Goal: Transaction & Acquisition: Purchase product/service

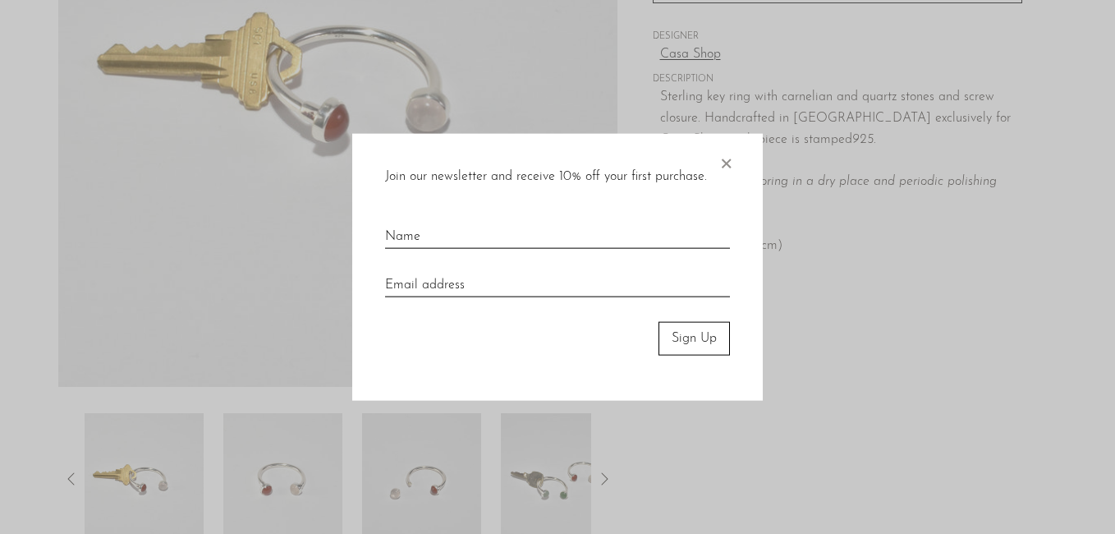
scroll to position [241, 0]
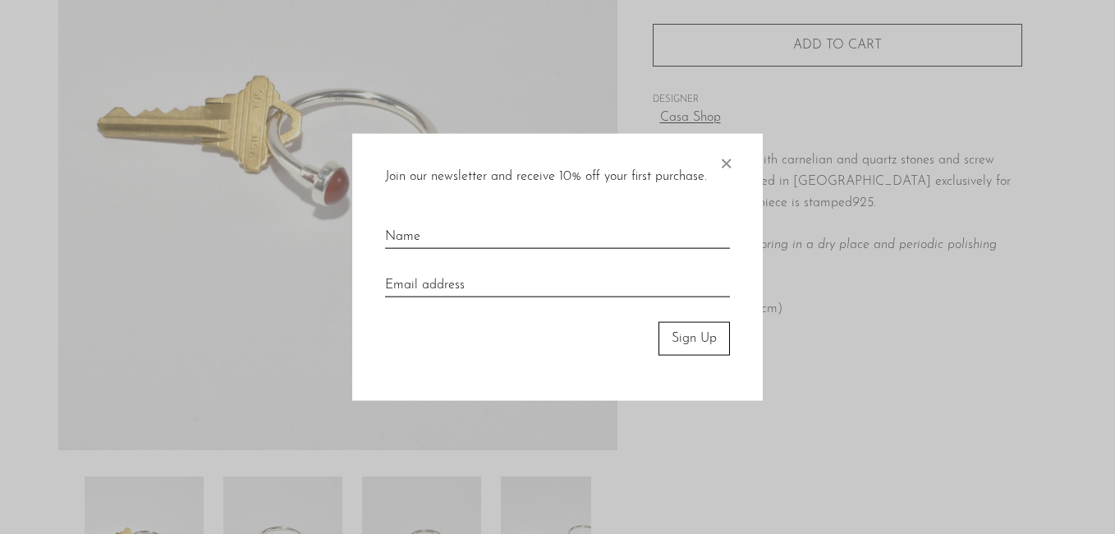
click at [733, 162] on span "×" at bounding box center [726, 160] width 16 height 53
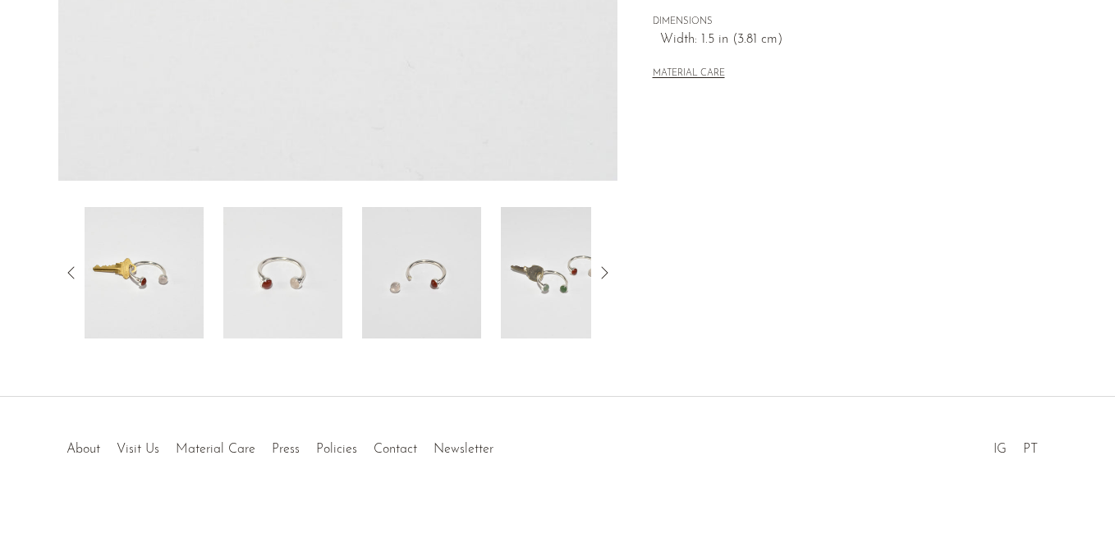
scroll to position [512, 0]
click at [602, 273] on icon at bounding box center [605, 272] width 20 height 20
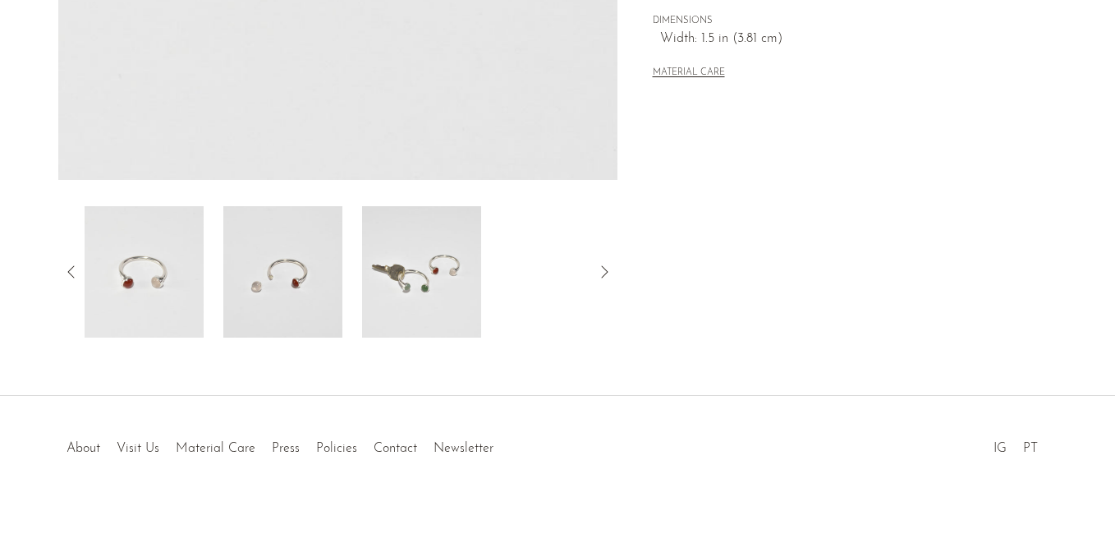
click at [602, 273] on icon at bounding box center [605, 272] width 20 height 20
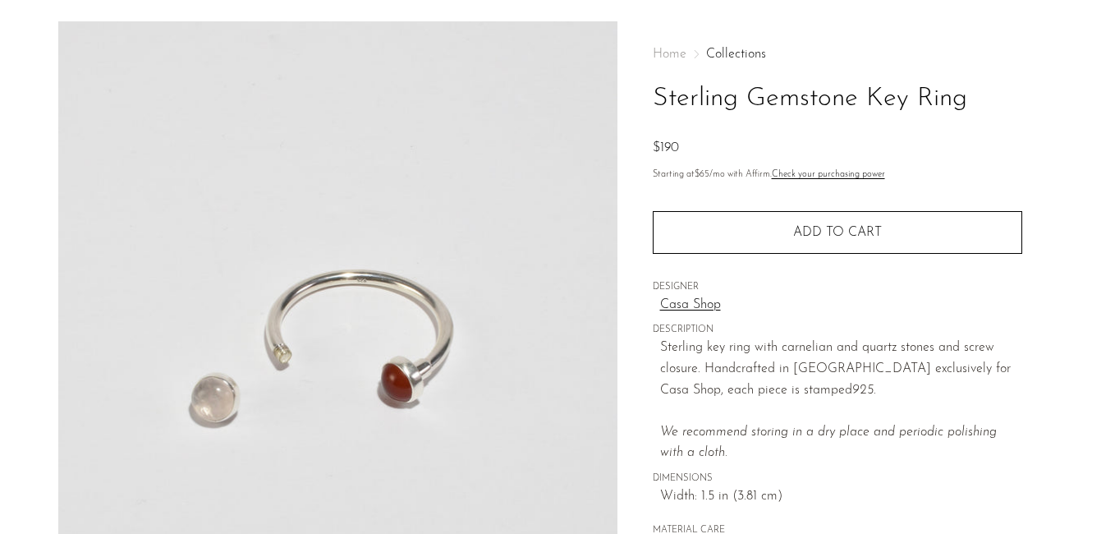
scroll to position [0, 0]
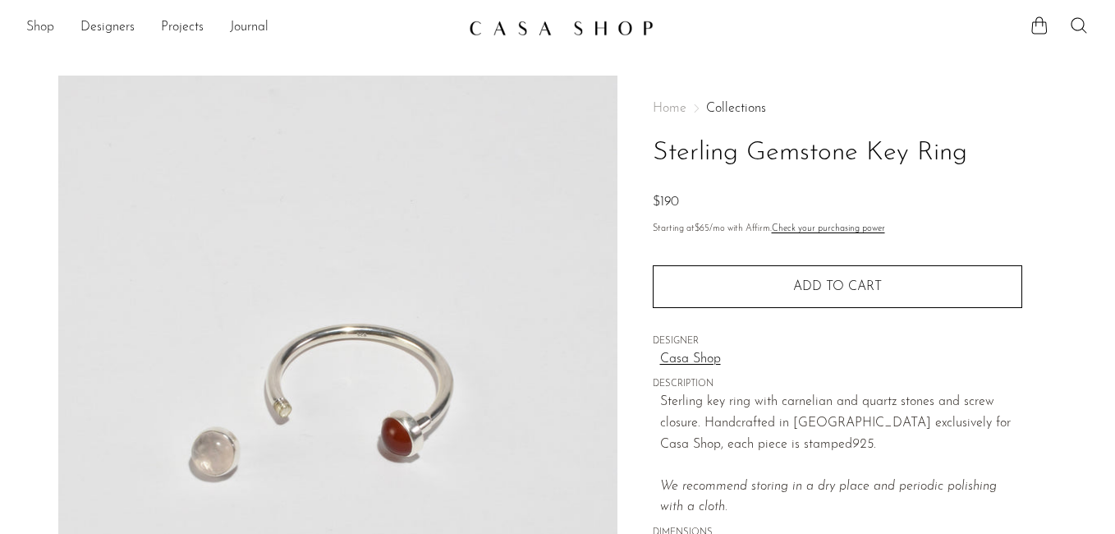
click at [49, 23] on link "Shop" at bounding box center [40, 27] width 28 height 21
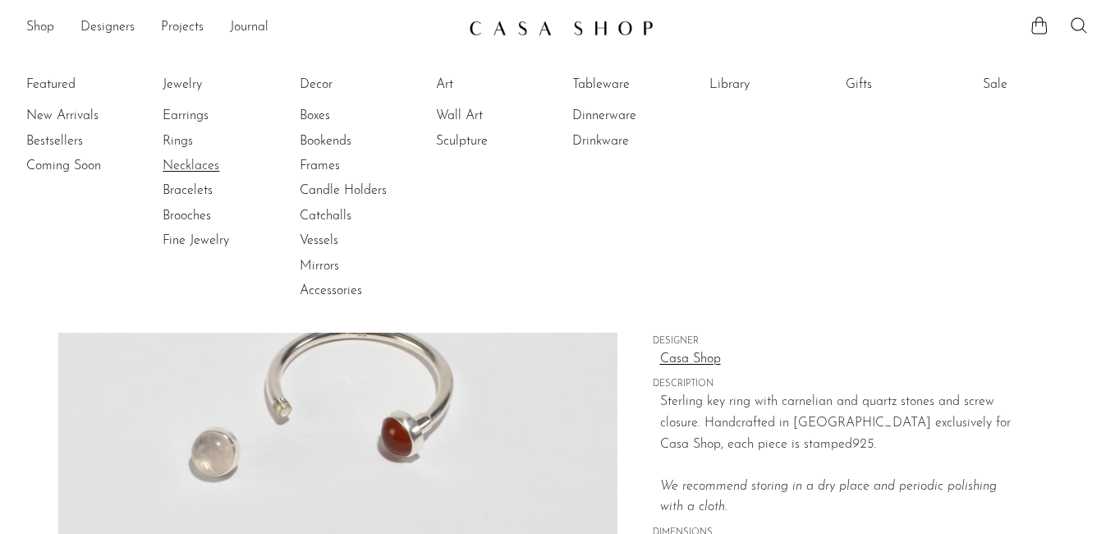
click at [200, 163] on link "Necklaces" at bounding box center [224, 166] width 123 height 18
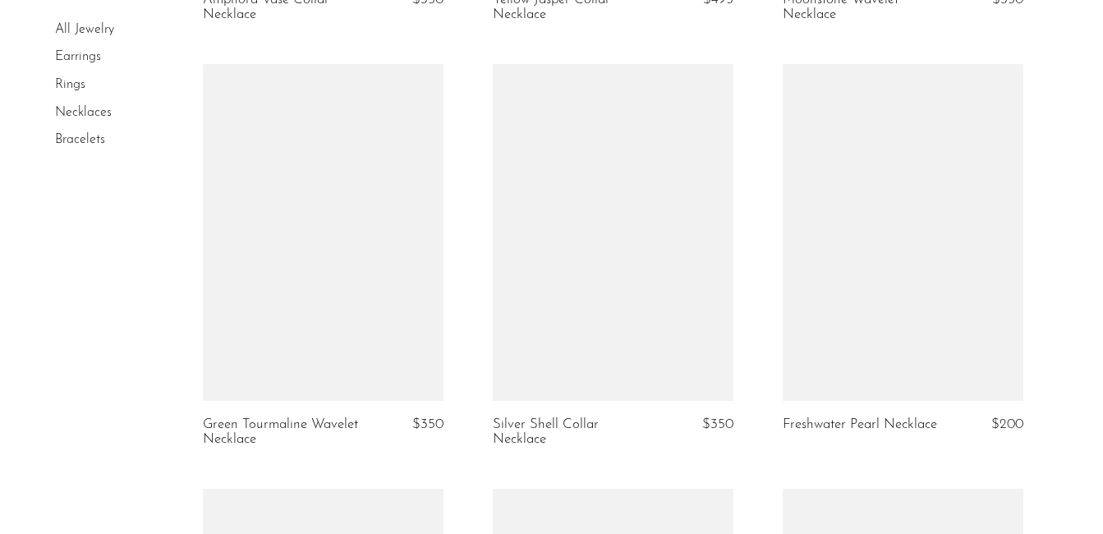
scroll to position [2618, 0]
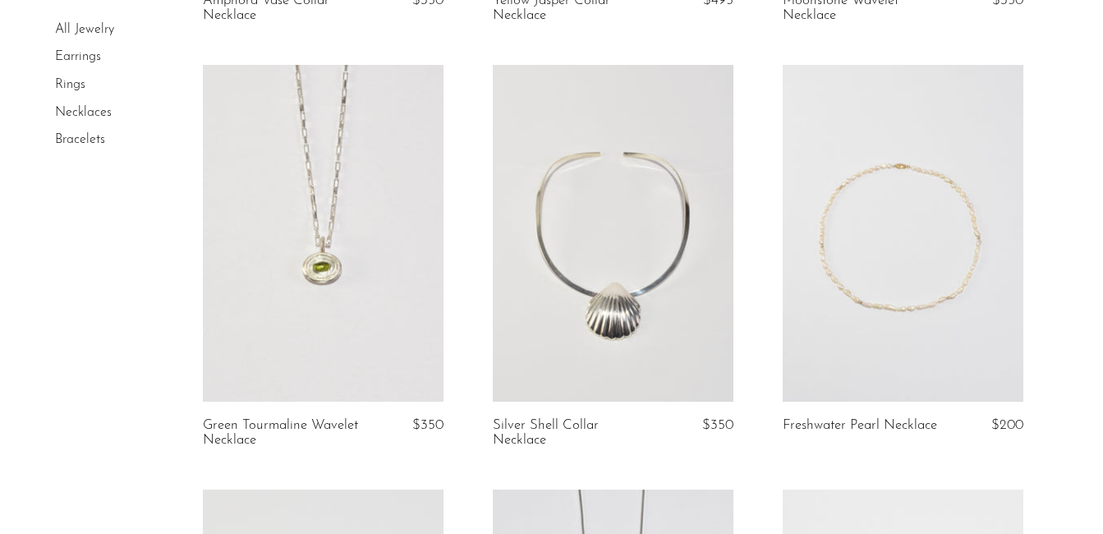
click at [397, 259] on link at bounding box center [323, 233] width 241 height 337
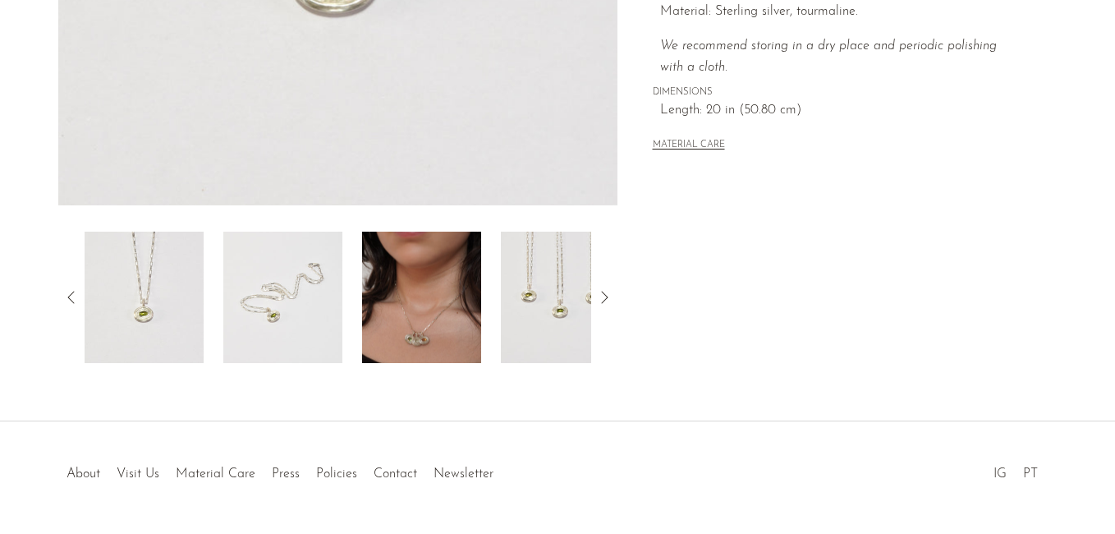
scroll to position [488, 0]
click at [441, 318] on img at bounding box center [421, 295] width 119 height 131
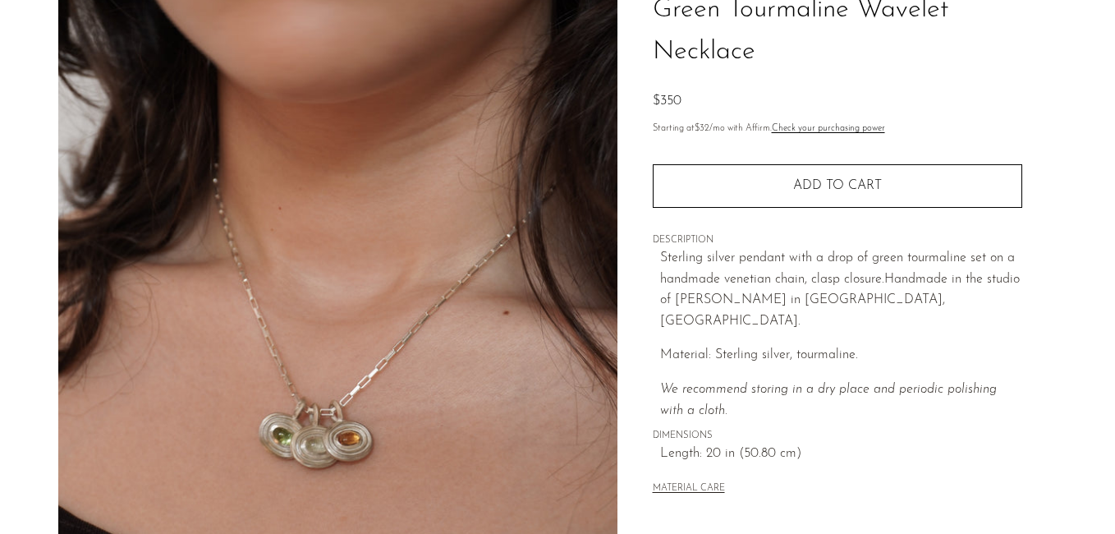
scroll to position [0, 0]
